Goal: Task Accomplishment & Management: Complete application form

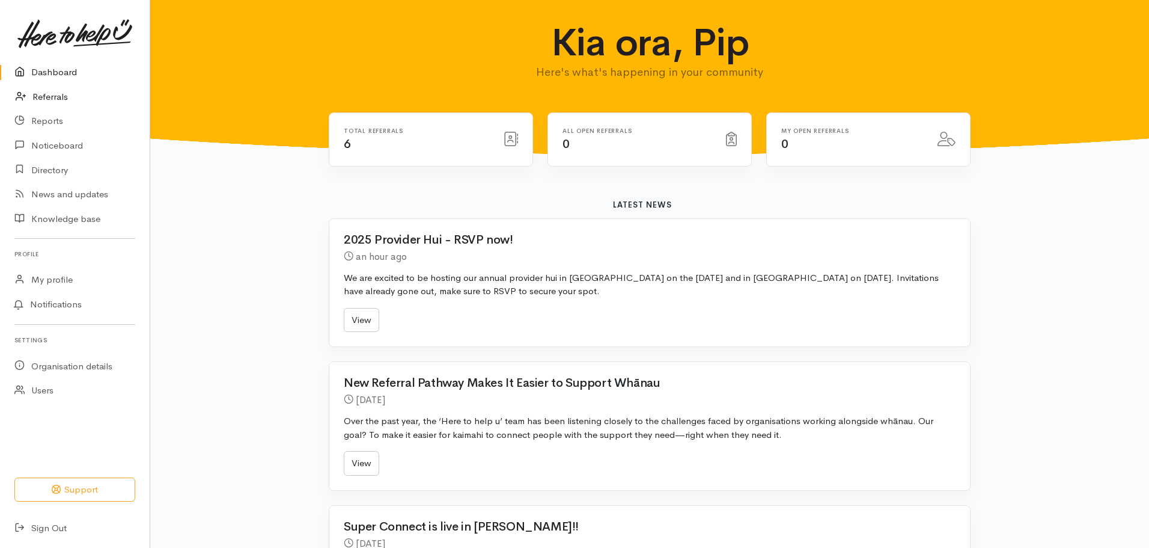
click at [42, 94] on link "Referrals" at bounding box center [75, 97] width 150 height 25
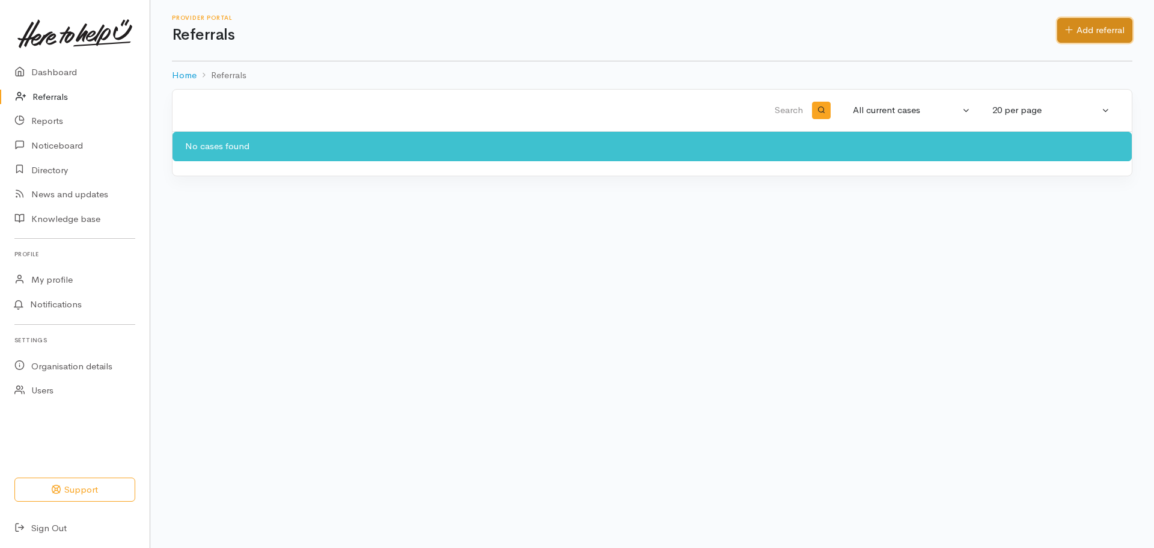
click at [1099, 28] on link "Add referral" at bounding box center [1094, 30] width 75 height 25
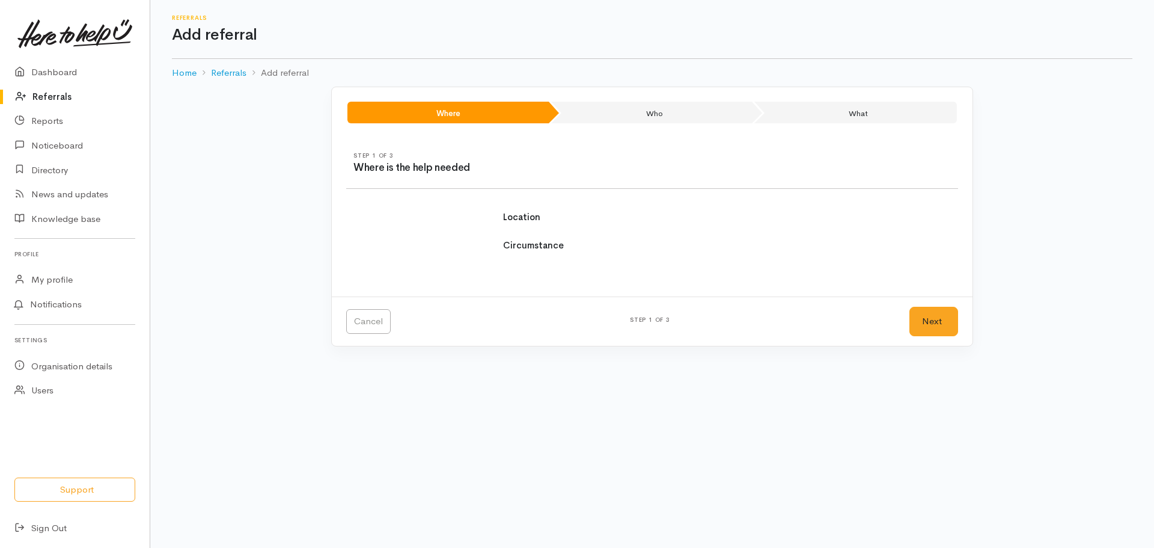
select select
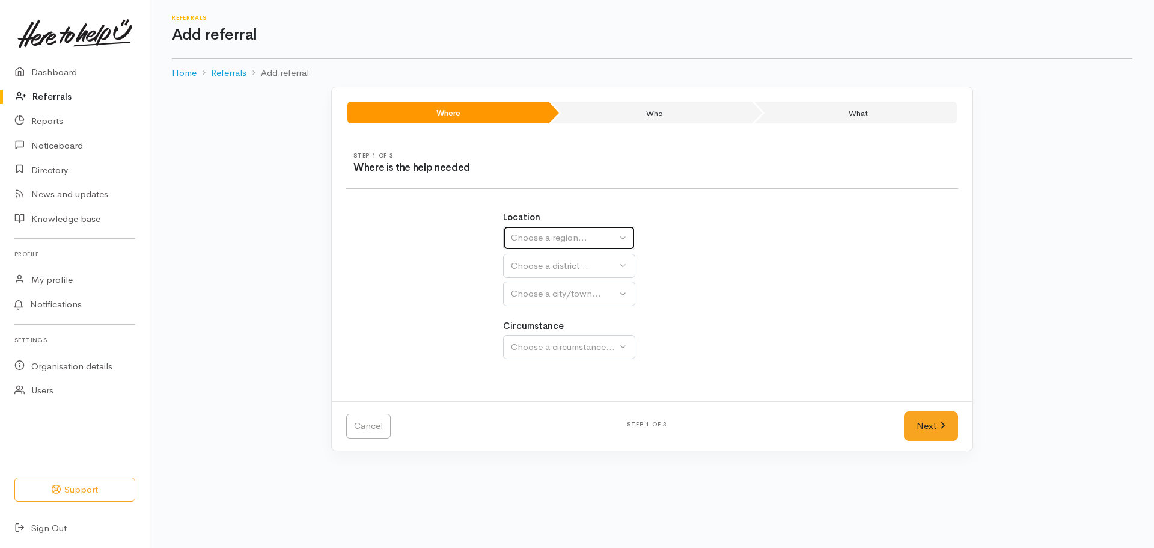
click at [579, 244] on div "Choose a region..." at bounding box center [564, 238] width 106 height 14
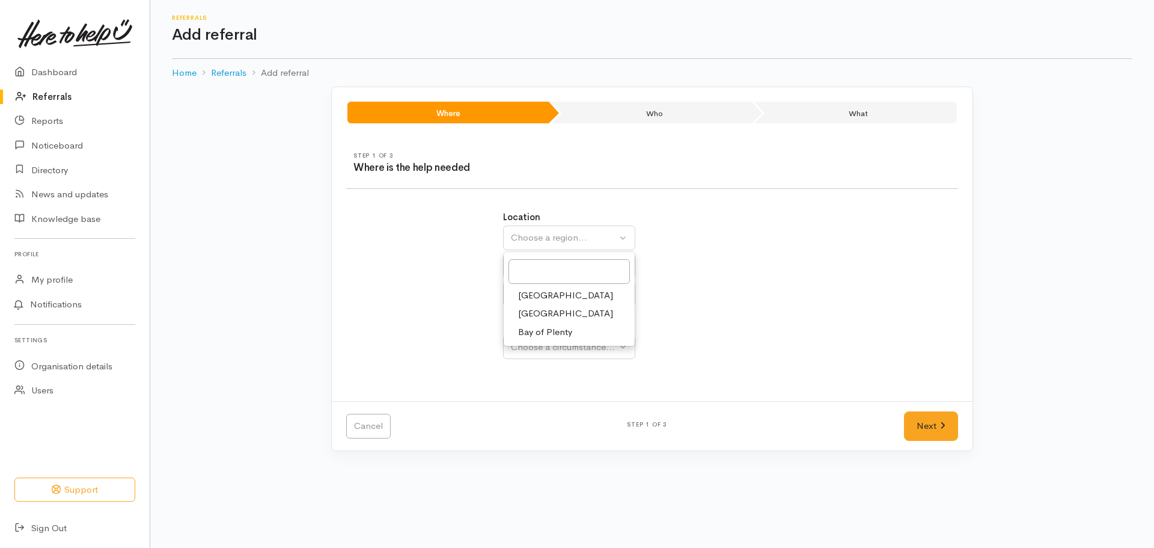
click at [537, 335] on span "Bay of Plenty" at bounding box center [545, 332] width 54 height 14
select select "4"
select select
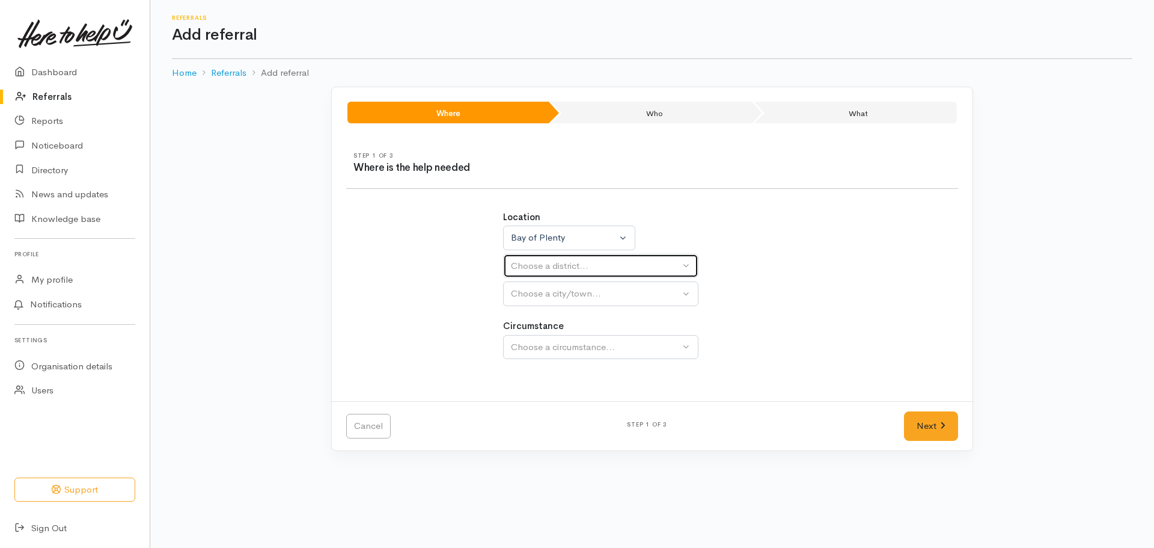
click at [551, 268] on div "Choose a district..." at bounding box center [595, 266] width 169 height 14
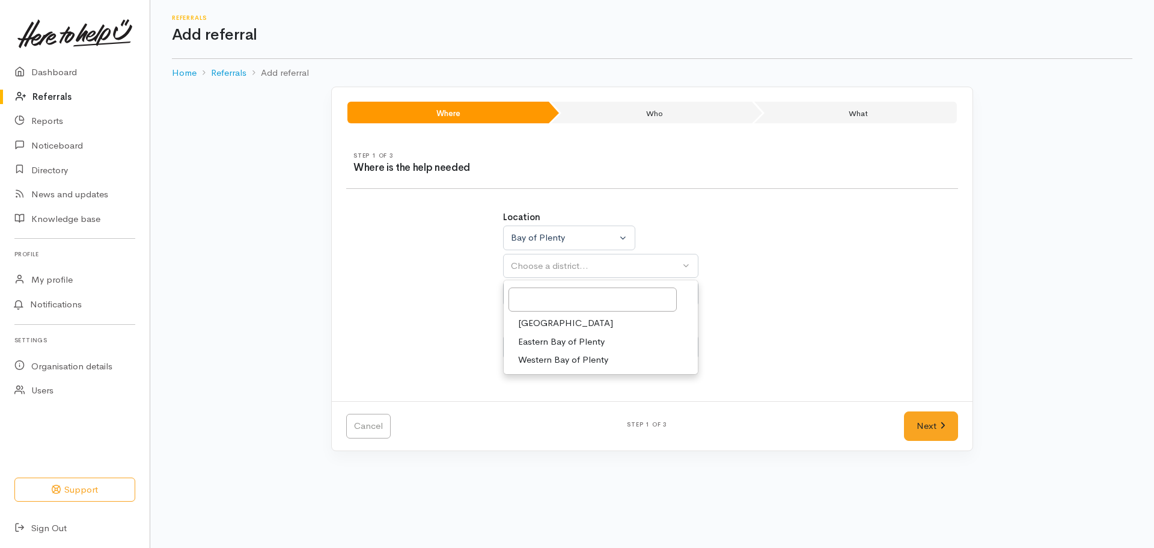
click at [524, 325] on span "[GEOGRAPHIC_DATA]" at bounding box center [565, 323] width 95 height 14
select select "6"
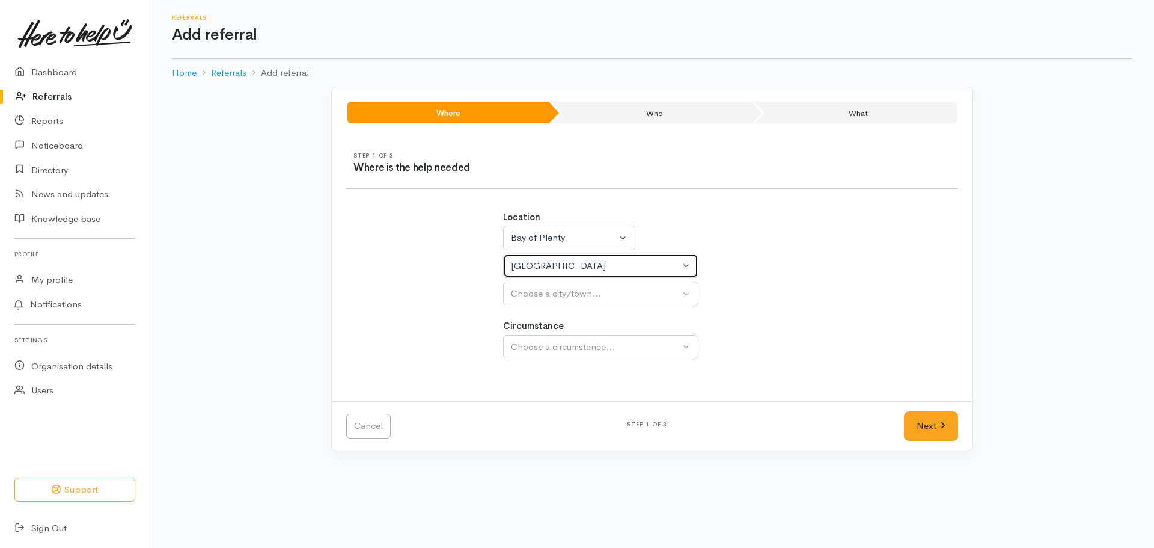
select select
click at [558, 290] on div "Choose a city/town..." at bounding box center [595, 294] width 169 height 14
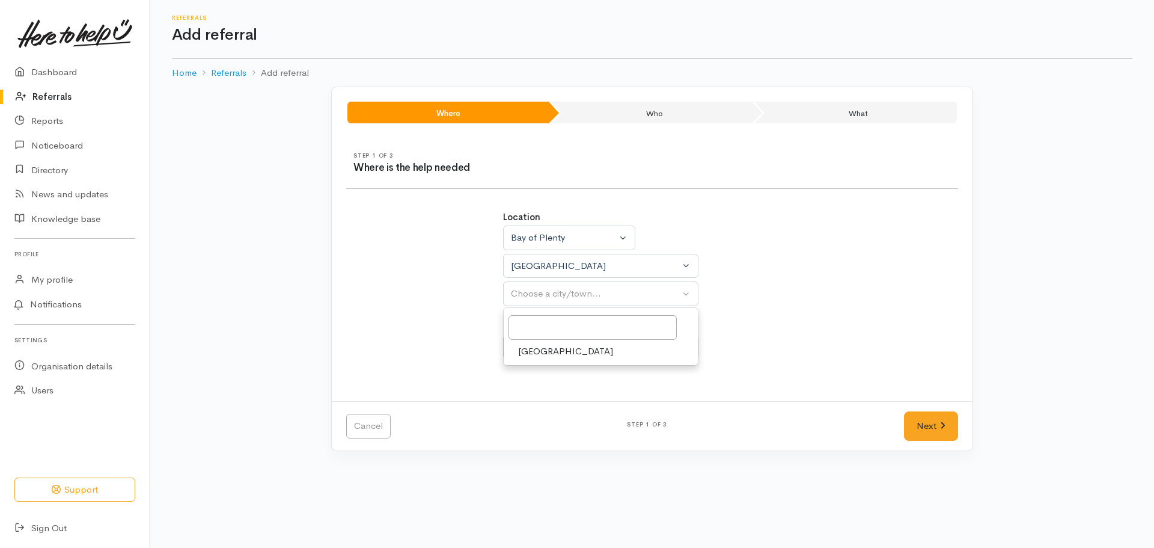
click at [532, 356] on span "[GEOGRAPHIC_DATA]" at bounding box center [565, 351] width 95 height 14
select select "4"
click at [541, 347] on div "Choose a circumstance..." at bounding box center [595, 347] width 169 height 14
click at [531, 402] on span "Community" at bounding box center [541, 404] width 46 height 14
select select "2"
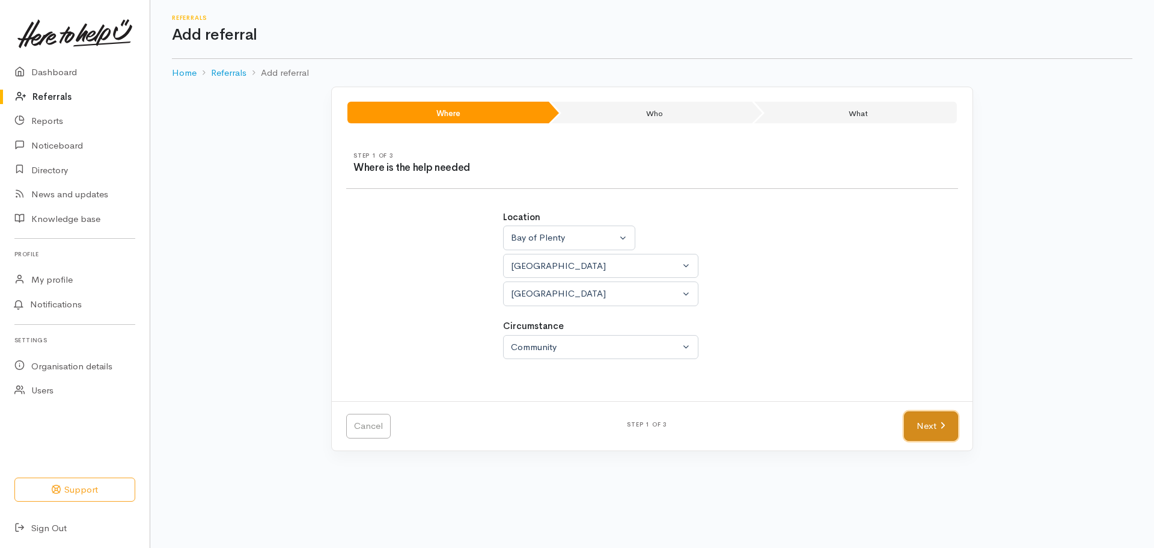
click at [940, 422] on icon at bounding box center [942, 425] width 5 height 9
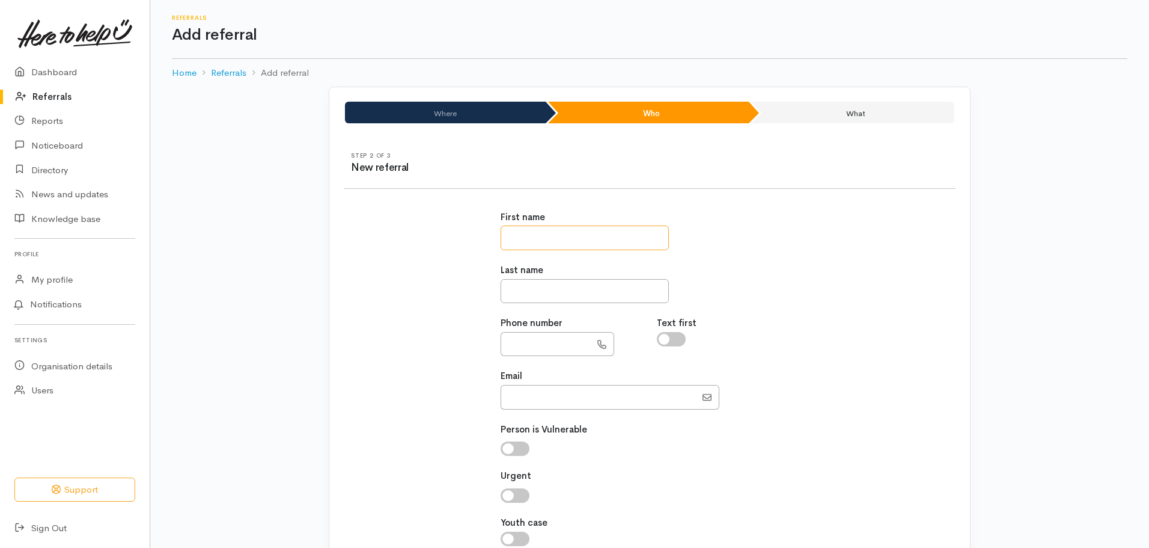
click at [544, 245] on input "text" at bounding box center [585, 237] width 168 height 25
type input "*****"
click at [536, 339] on input "text" at bounding box center [546, 344] width 90 height 25
click at [522, 347] on input "text" at bounding box center [546, 344] width 90 height 25
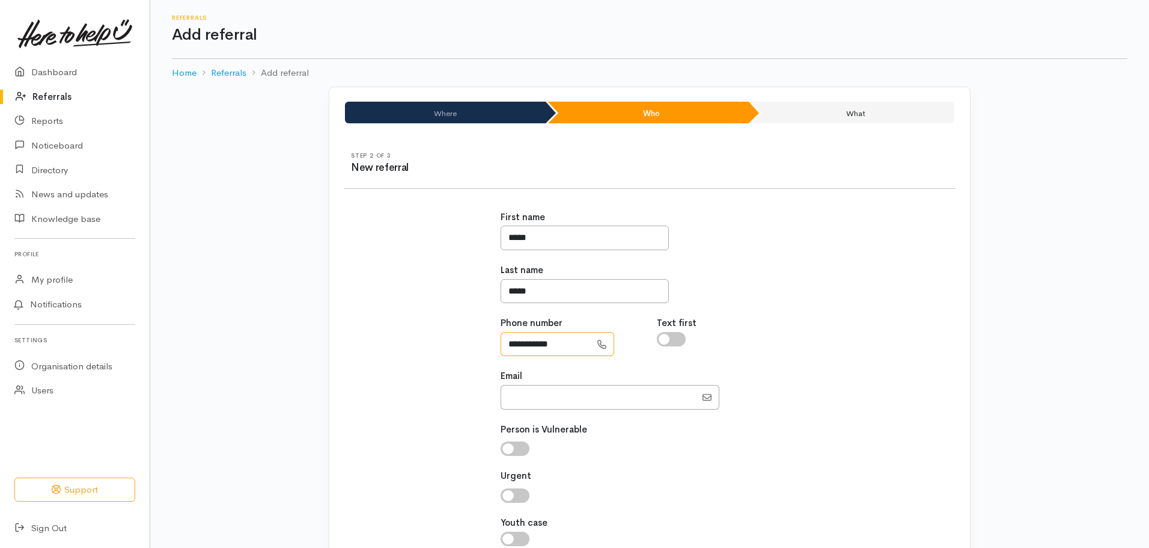
type input "**********"
click at [509, 403] on input "Email" at bounding box center [598, 397] width 195 height 25
paste input "[EMAIL_ADDRESS][DOMAIN_NAME]"
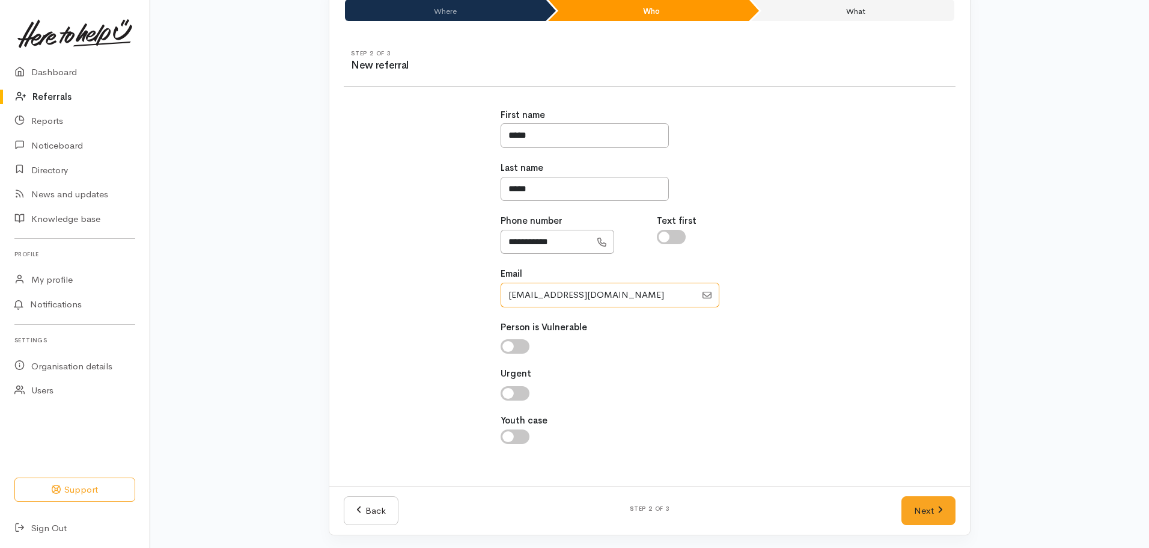
scroll to position [104, 0]
type input "[EMAIL_ADDRESS][DOMAIN_NAME]"
click at [513, 337] on input "checkbox" at bounding box center [515, 344] width 29 height 14
checkbox input "true"
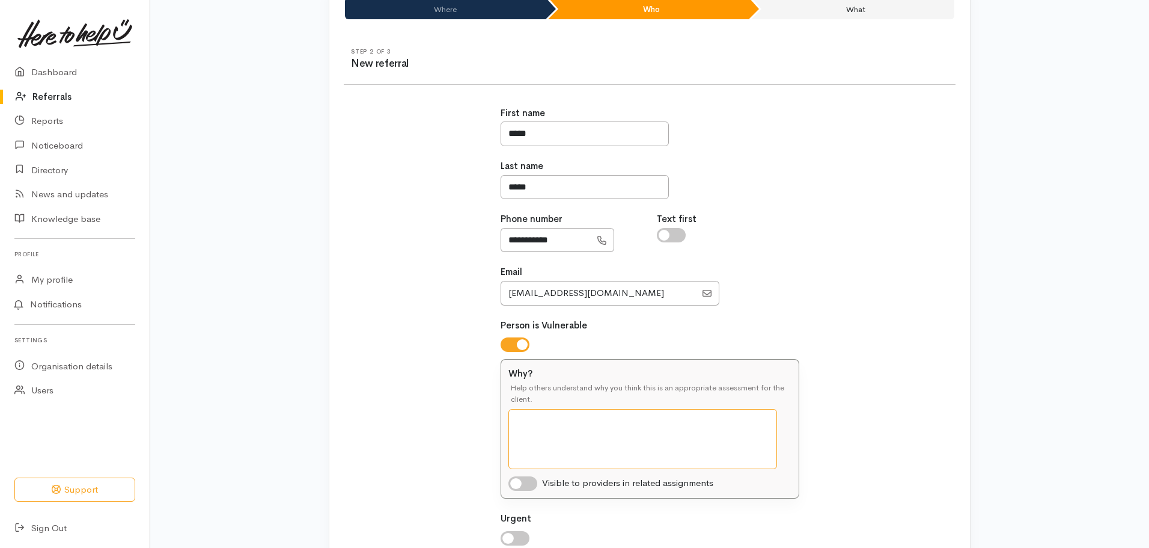
click at [575, 419] on textarea "Why?" at bounding box center [643, 439] width 269 height 60
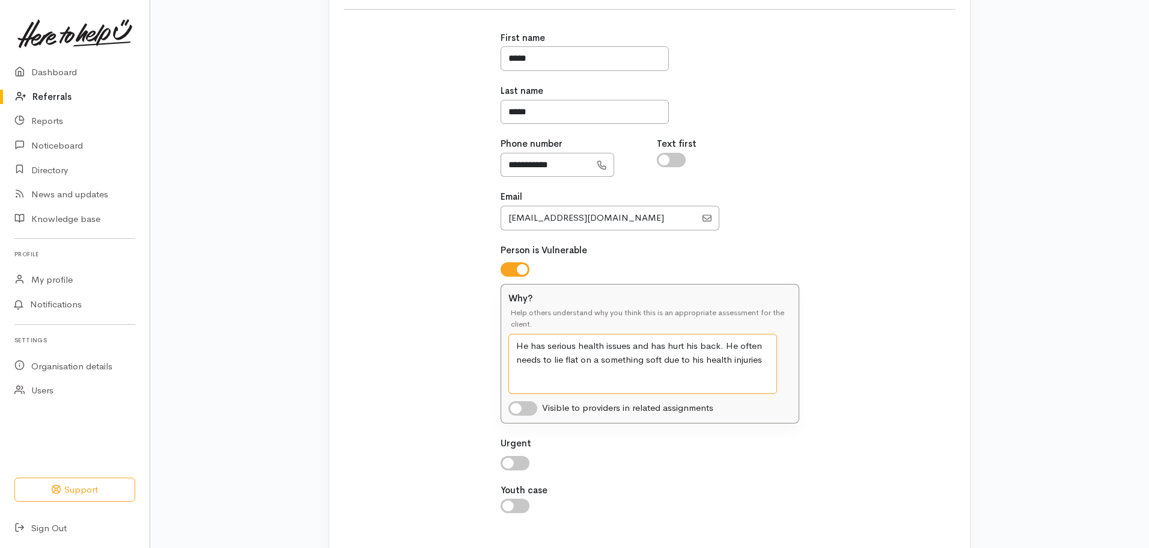
scroll to position [251, 0]
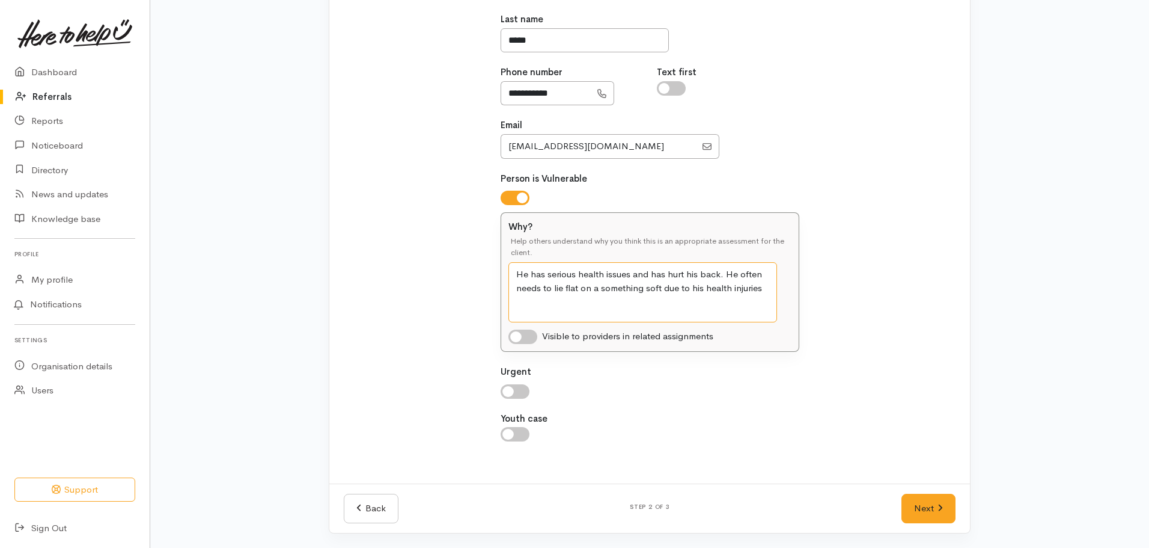
type textarea "He has serious health issues and has hurt his back. He often needs to lie flat …"
click at [522, 391] on input "checkbox" at bounding box center [515, 391] width 29 height 14
checkbox input "true"
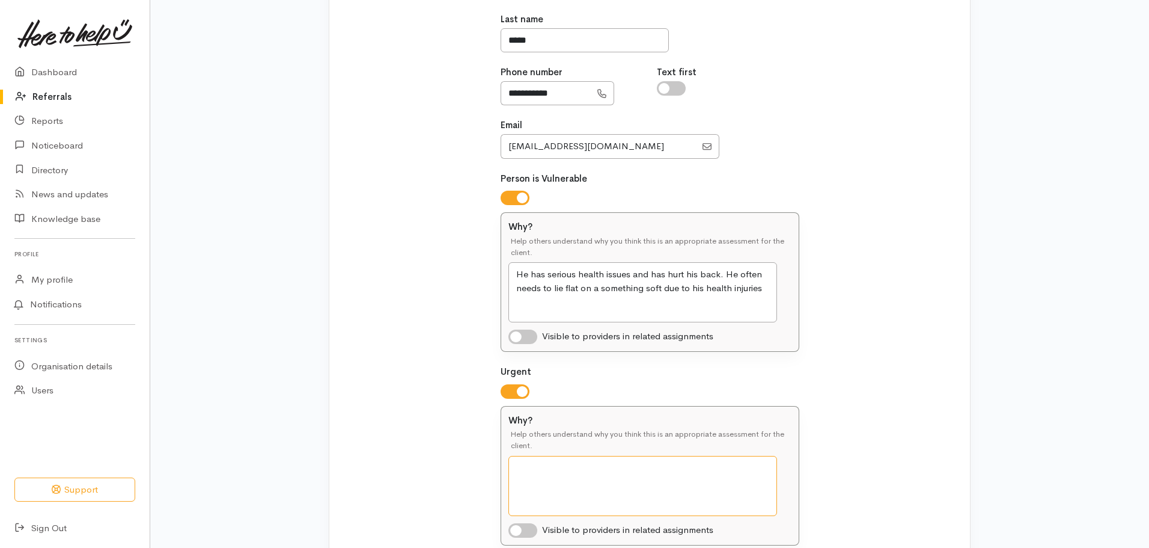
click at [699, 463] on textarea "Why?" at bounding box center [643, 486] width 269 height 60
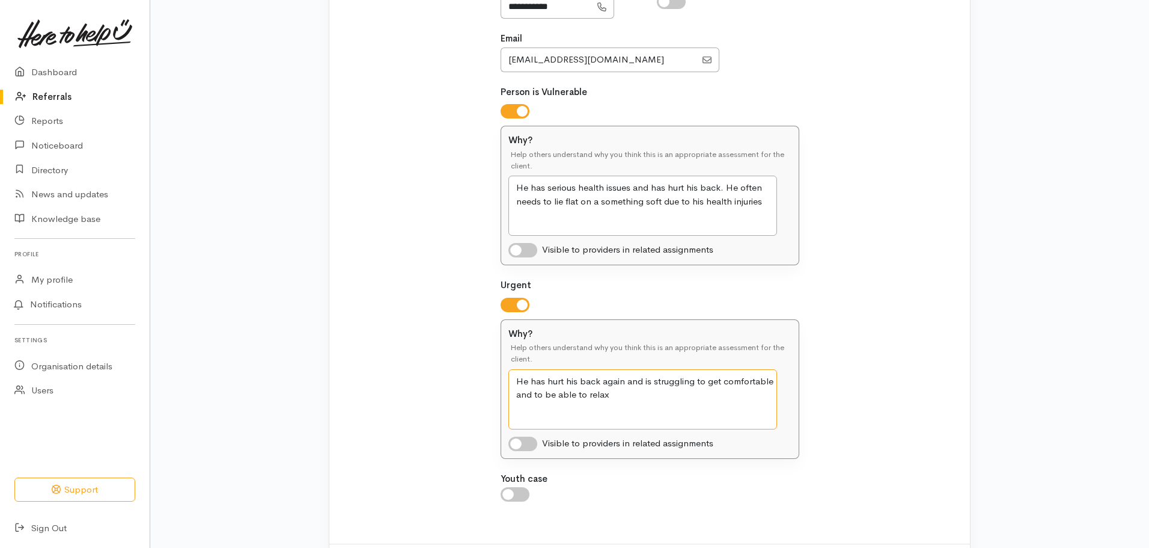
scroll to position [397, 0]
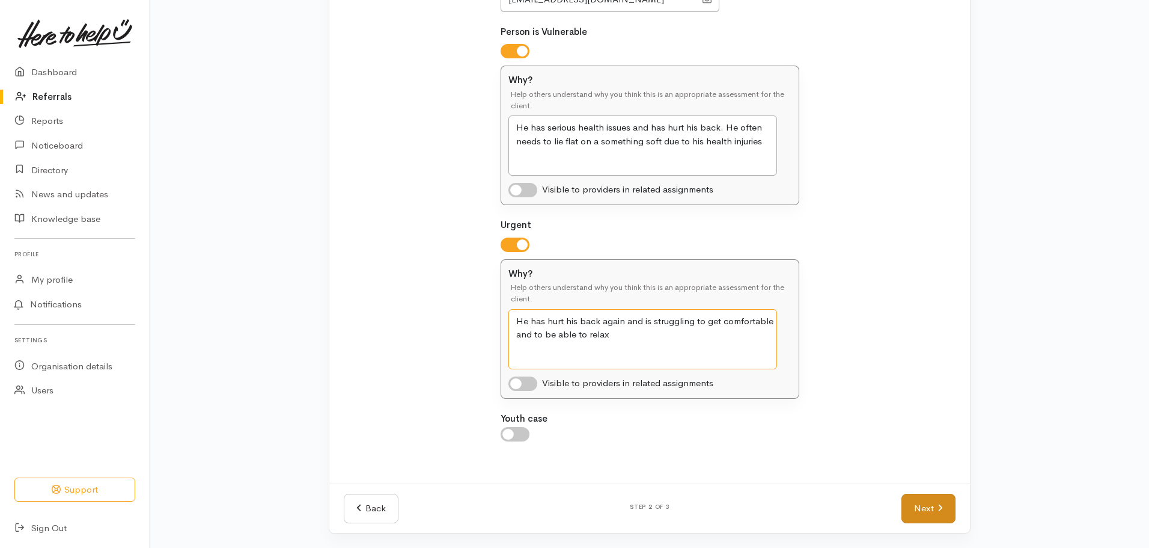
type textarea "He has hurt his back again and is struggling to get comfortable and to be able …"
click at [949, 514] on link "Next" at bounding box center [929, 508] width 54 height 29
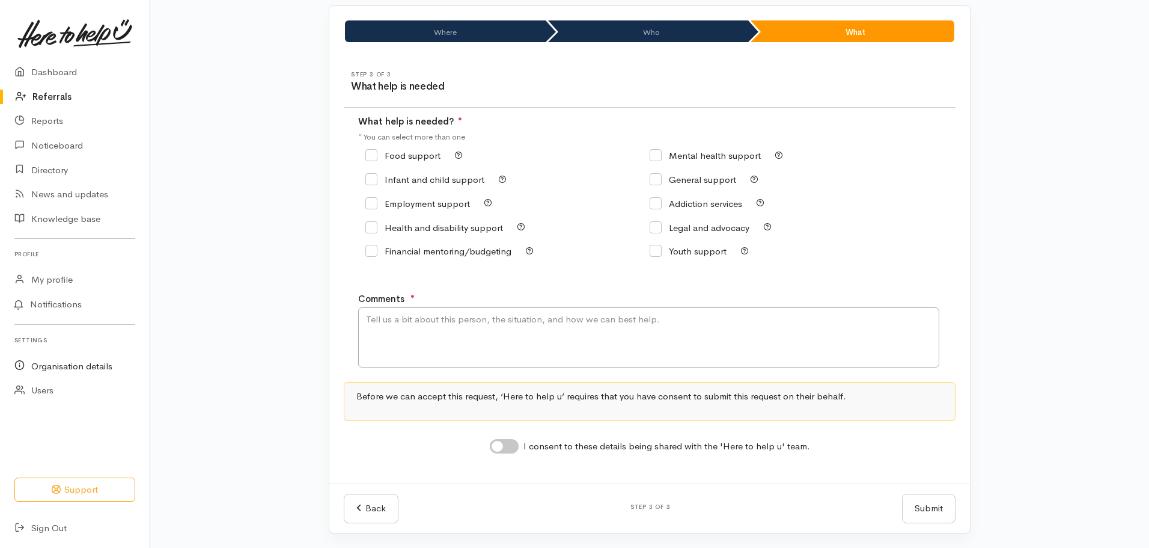
scroll to position [81, 0]
click at [659, 181] on input "General support" at bounding box center [693, 179] width 87 height 9
checkbox input "true"
click at [417, 342] on textarea "Comments" at bounding box center [648, 337] width 581 height 60
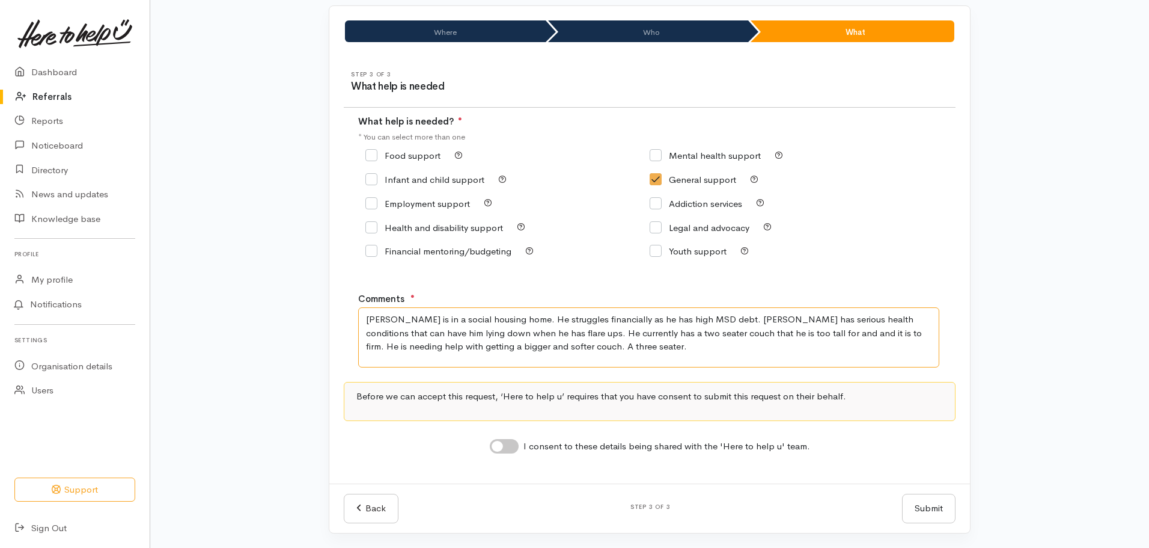
click at [499, 334] on textarea "[PERSON_NAME] is in a social housing home. He struggles financially as he has h…" at bounding box center [648, 337] width 581 height 60
click at [880, 358] on textarea "[PERSON_NAME] is in a social housing home. He struggles financially as he has h…" at bounding box center [648, 337] width 581 height 60
click at [432, 346] on textarea "[PERSON_NAME] is in a social housing home. He struggles financially as he has h…" at bounding box center [648, 337] width 581 height 60
click at [516, 350] on textarea "[PERSON_NAME] is in a social housing home. He struggles financially as he has h…" at bounding box center [648, 337] width 581 height 60
click at [545, 347] on textarea "[PERSON_NAME] is in a social housing home. He struggles financially as he has h…" at bounding box center [648, 337] width 581 height 60
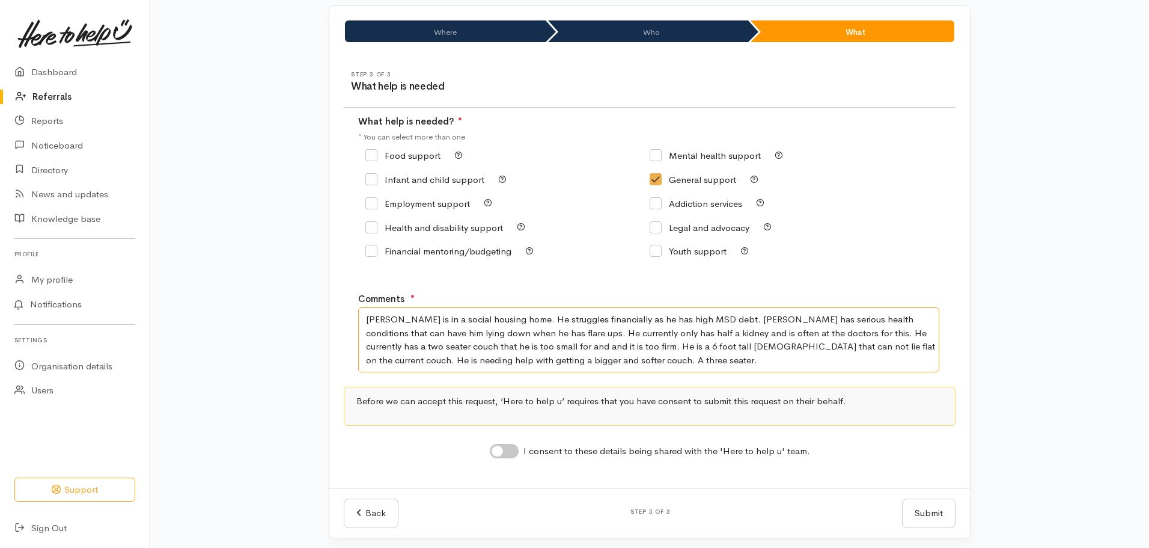
click at [535, 361] on textarea "[PERSON_NAME] is in a social housing home. He struggles financially as he has h…" at bounding box center [648, 339] width 581 height 65
type textarea "[PERSON_NAME] is in a social housing home. He struggles financially as he has h…"
click at [508, 445] on input "I consent to these details being shared with the 'Here to help u' team." at bounding box center [504, 451] width 29 height 14
checkbox input "true"
click at [929, 523] on button "Submit" at bounding box center [928, 512] width 53 height 29
